Goal: Information Seeking & Learning: Learn about a topic

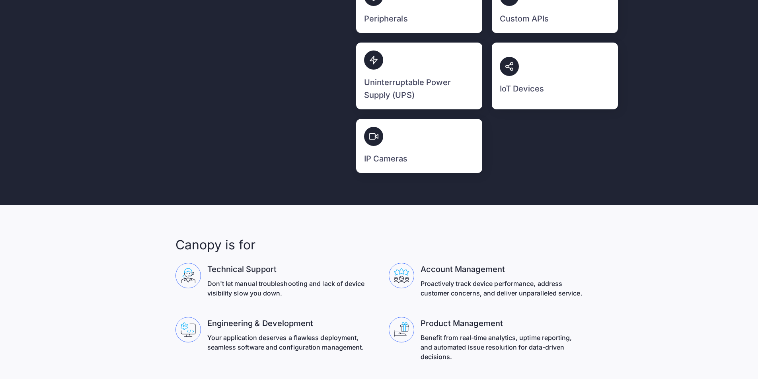
scroll to position [2069, 0]
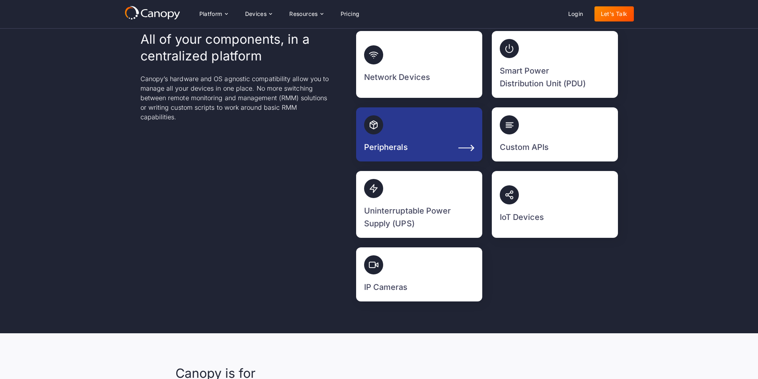
click at [403, 141] on h3 "Peripherals" at bounding box center [386, 147] width 44 height 13
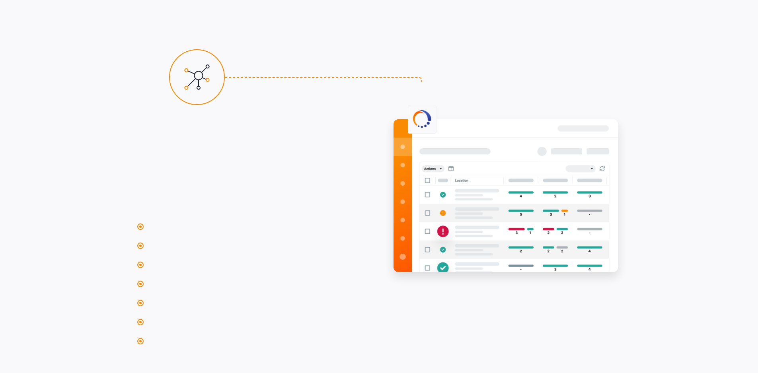
scroll to position [7167, 0]
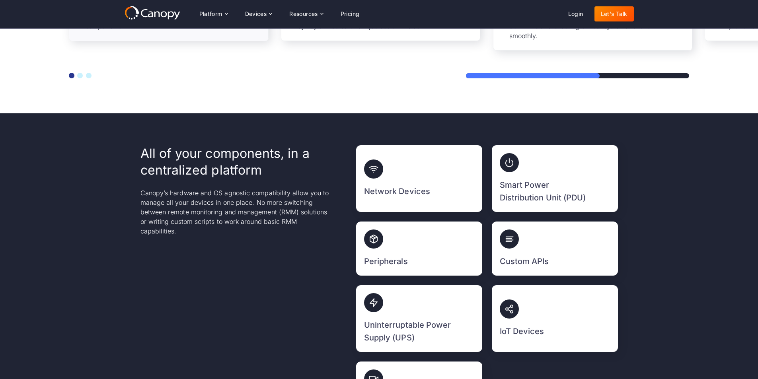
scroll to position [1859, 0]
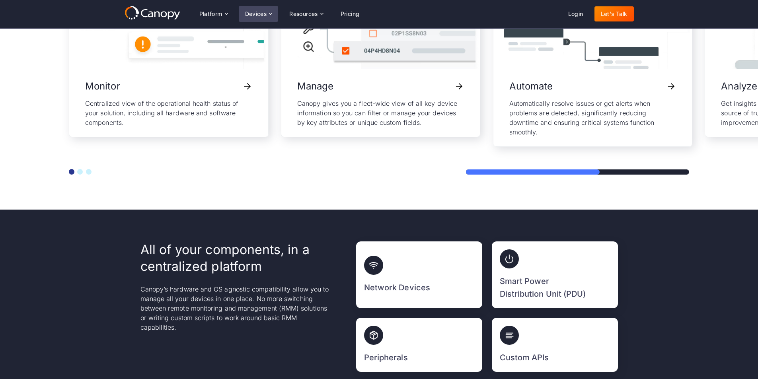
click at [268, 12] on icon at bounding box center [270, 14] width 6 height 6
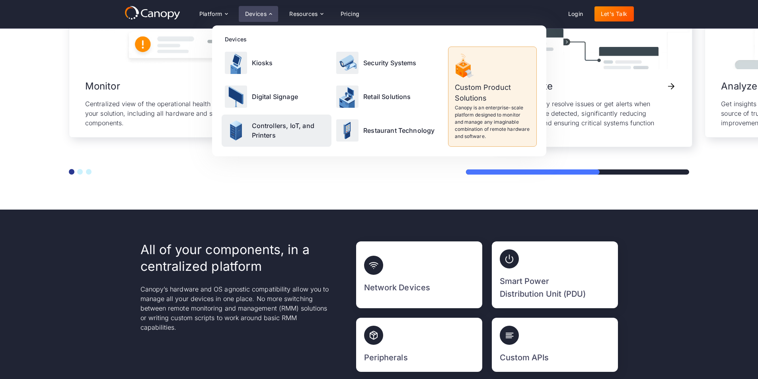
click at [262, 126] on p "Controllers, IoT, and Printers" at bounding box center [290, 130] width 77 height 19
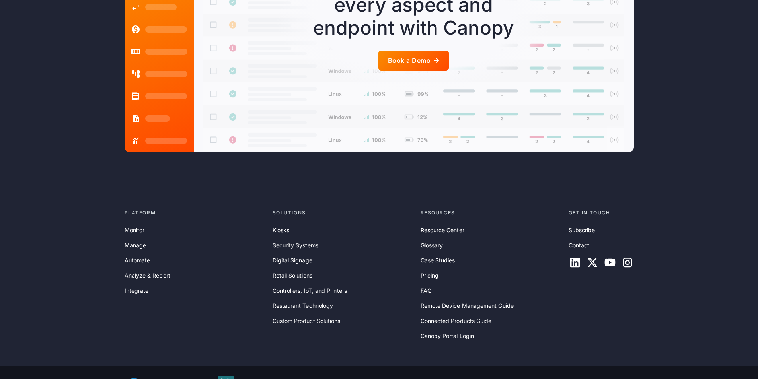
scroll to position [2202, 0]
